Goal: Consume media (video, audio): Consume media (video, audio)

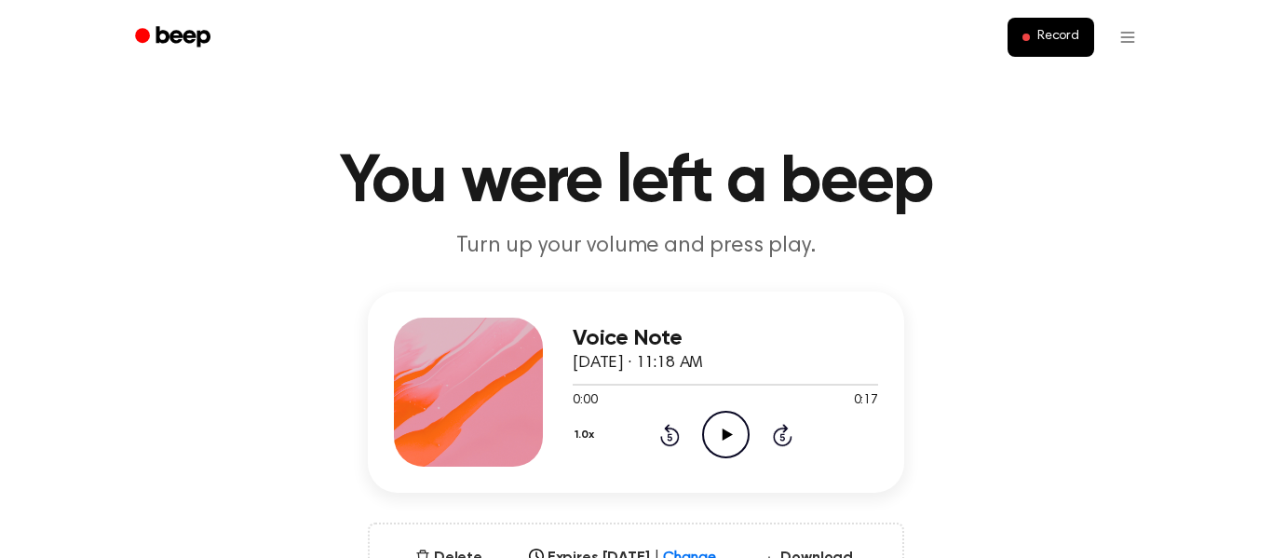
click at [738, 437] on icon "Play Audio" at bounding box center [725, 434] width 47 height 47
click at [738, 437] on icon "Pause Audio" at bounding box center [725, 434] width 47 height 47
click at [738, 437] on icon "Play Audio" at bounding box center [725, 434] width 47 height 47
click at [669, 438] on icon "Rewind 5 seconds" at bounding box center [669, 435] width 20 height 24
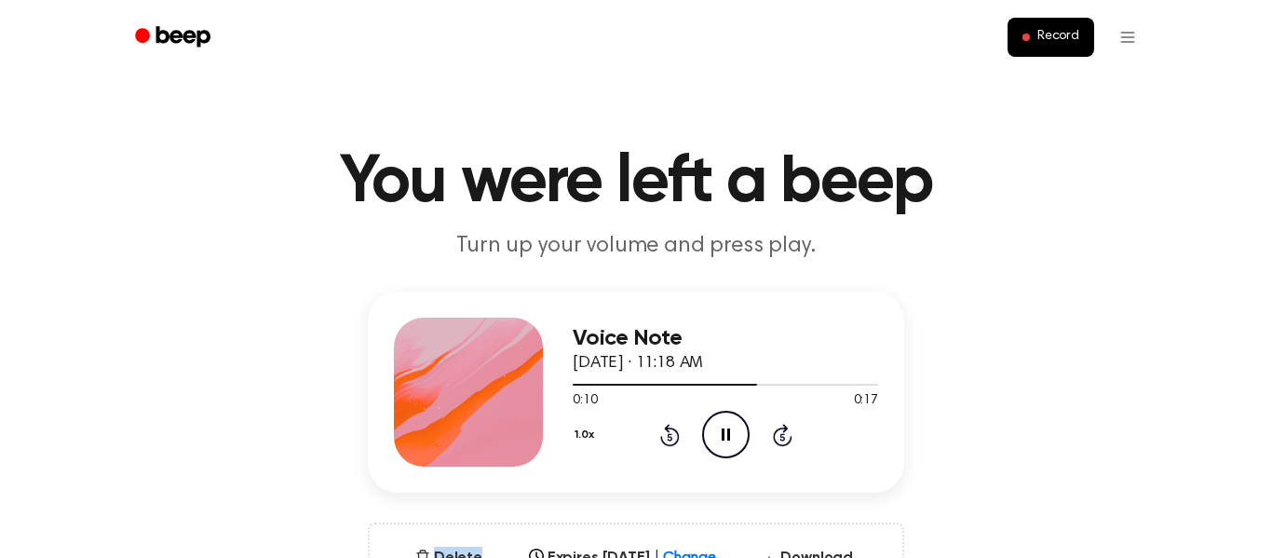
click at [669, 438] on icon "Rewind 5 seconds" at bounding box center [669, 435] width 20 height 24
click at [1047, 34] on span "Record" at bounding box center [1058, 37] width 42 height 17
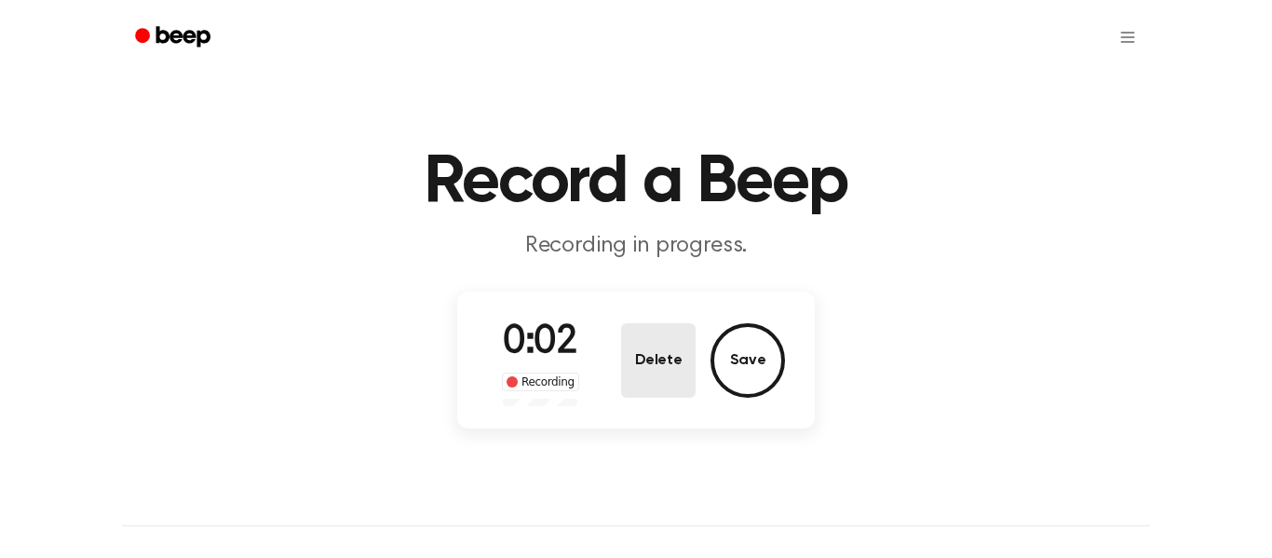
click at [669, 357] on button "Delete" at bounding box center [658, 360] width 74 height 74
